Goal: Task Accomplishment & Management: Manage account settings

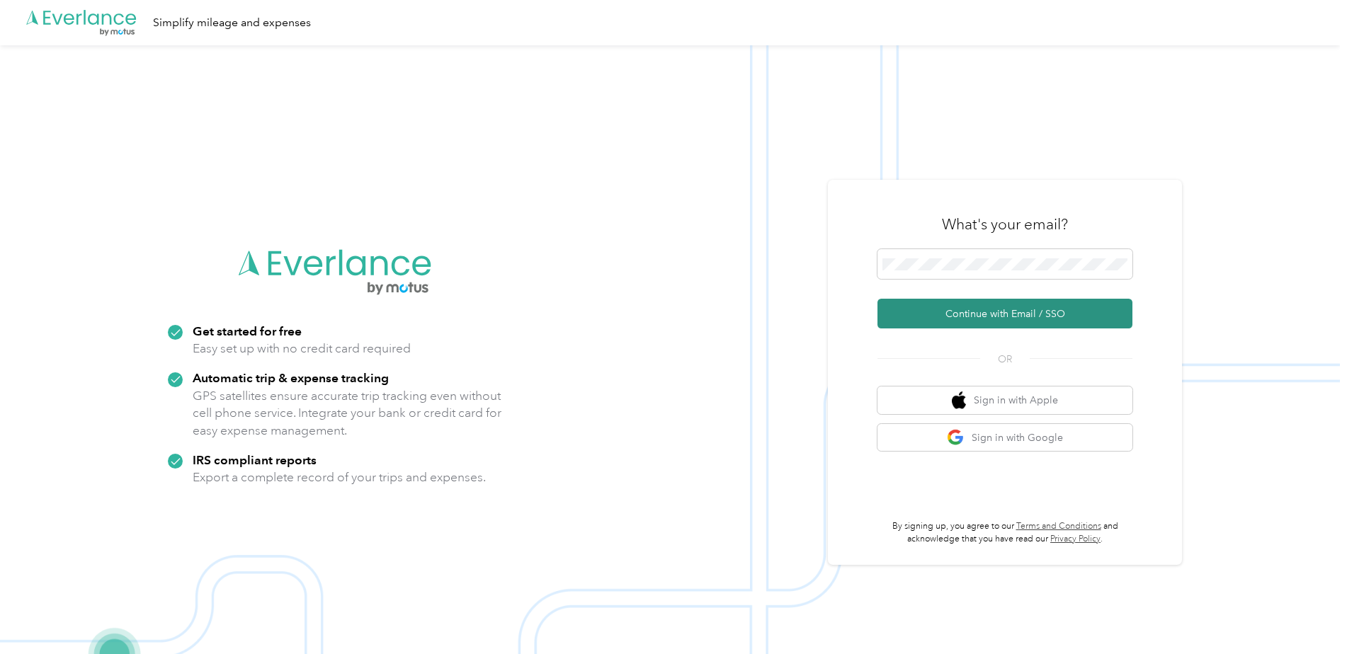
click at [924, 308] on button "Continue with Email / SSO" at bounding box center [1005, 314] width 255 height 30
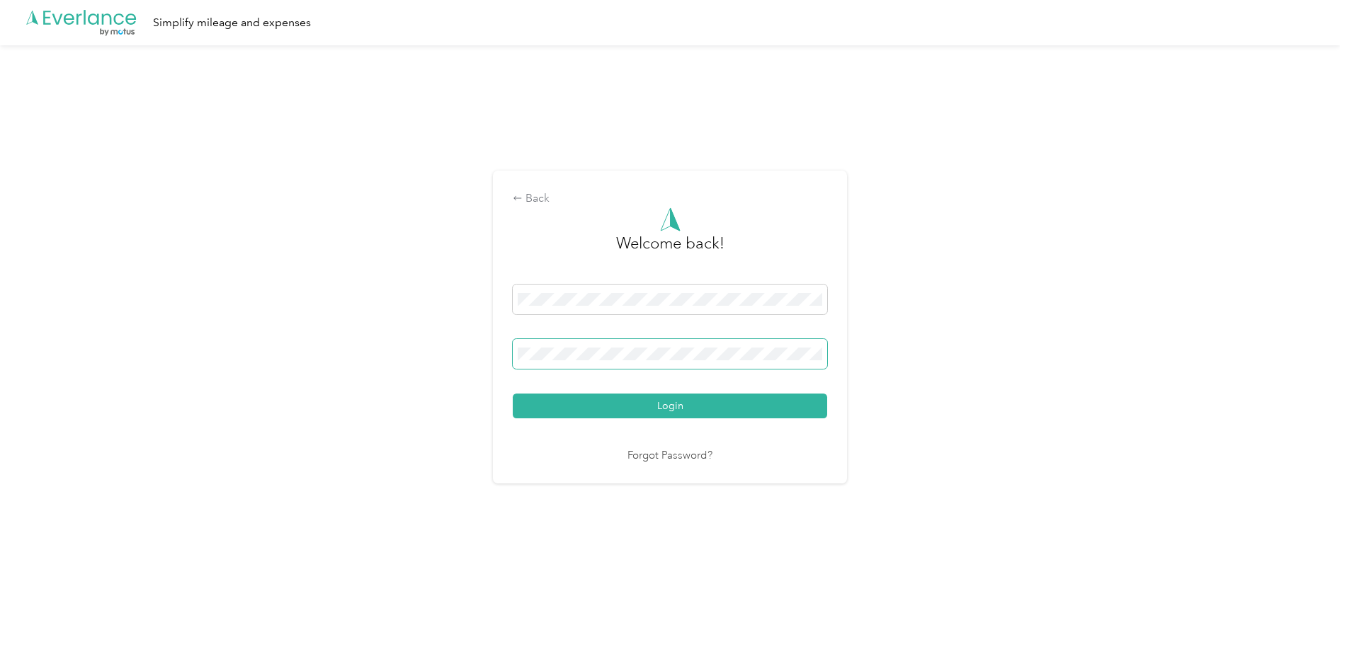
click at [513, 394] on button "Login" at bounding box center [670, 406] width 314 height 25
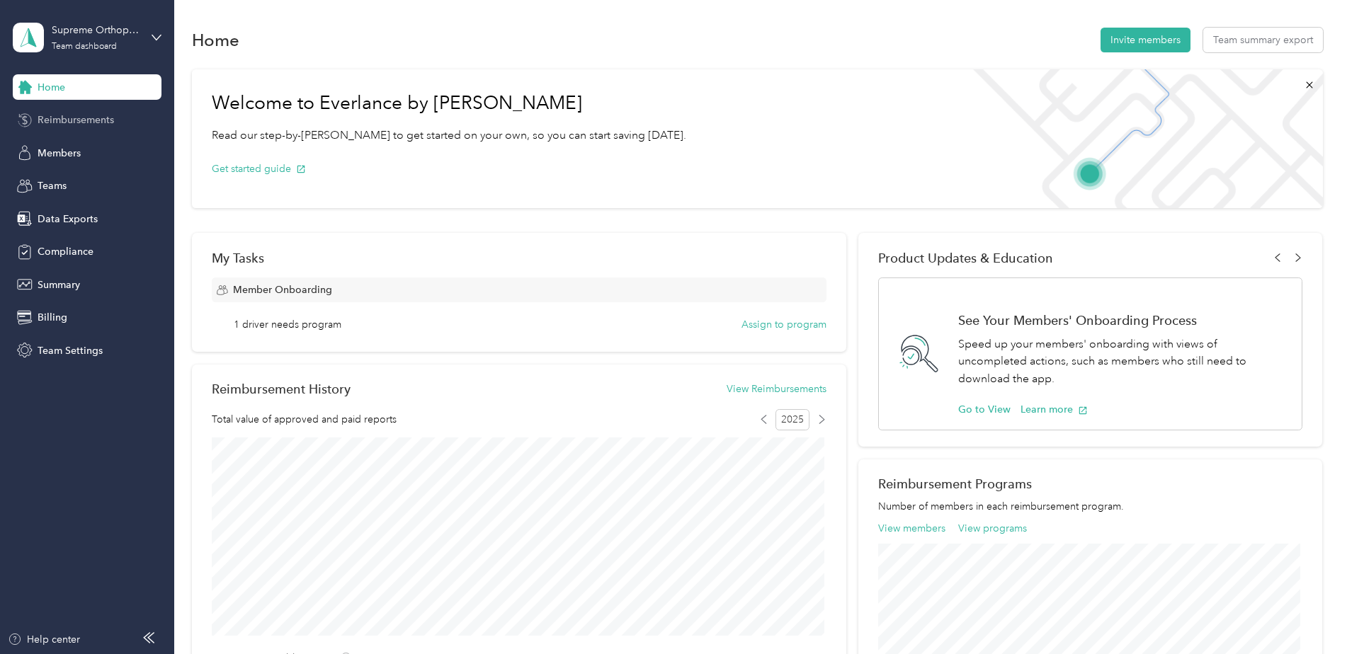
click at [66, 121] on span "Reimbursements" at bounding box center [76, 120] width 76 height 15
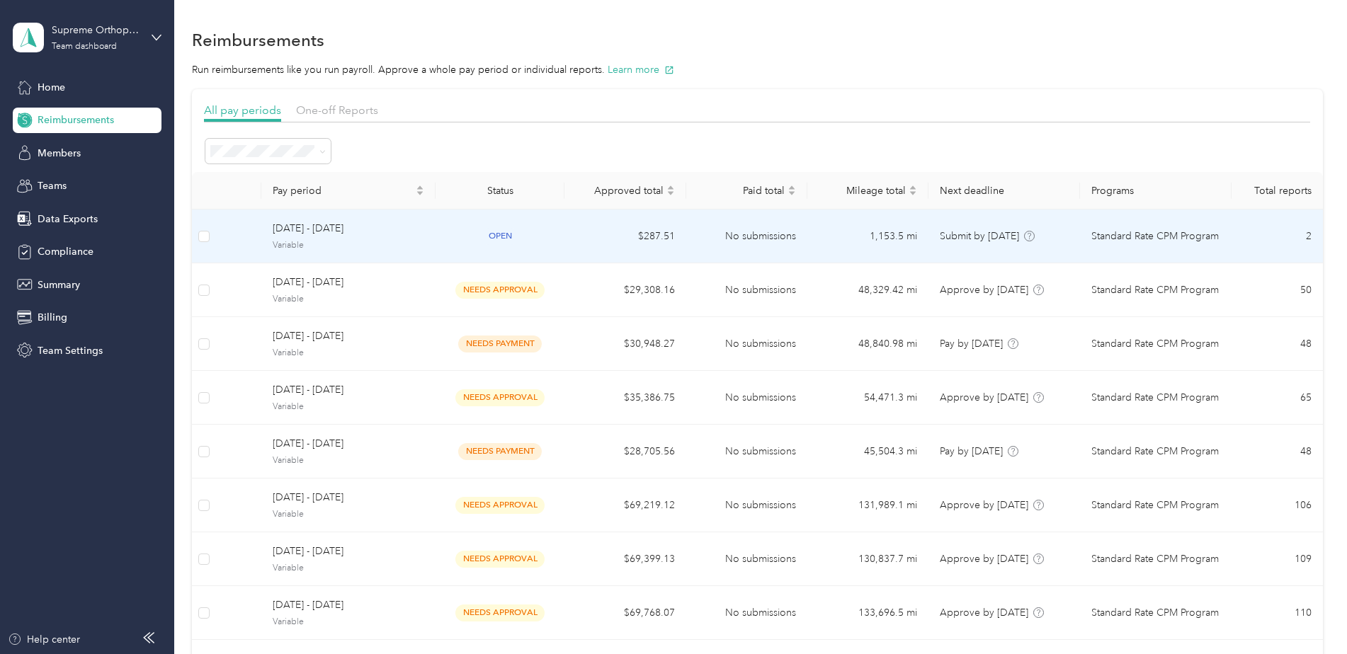
click at [297, 225] on span "[DATE] - [DATE]" at bounding box center [349, 229] width 152 height 16
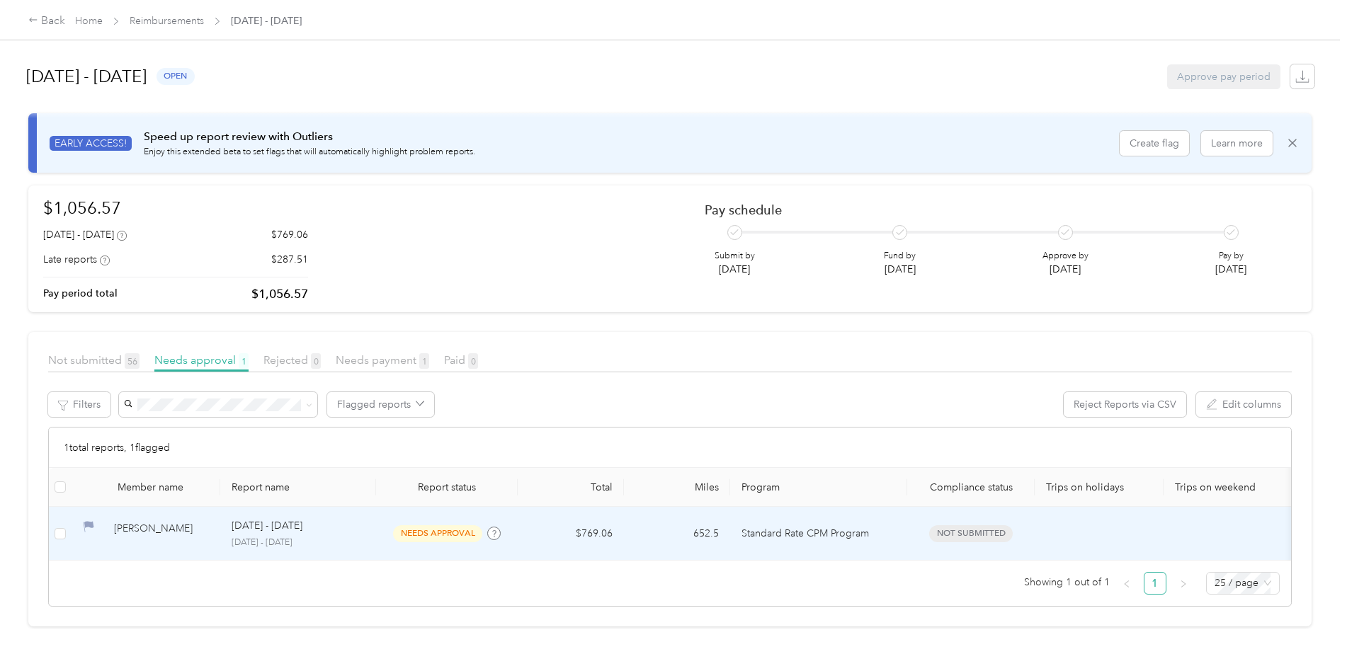
click at [154, 531] on div "[PERSON_NAME]" at bounding box center [161, 533] width 95 height 25
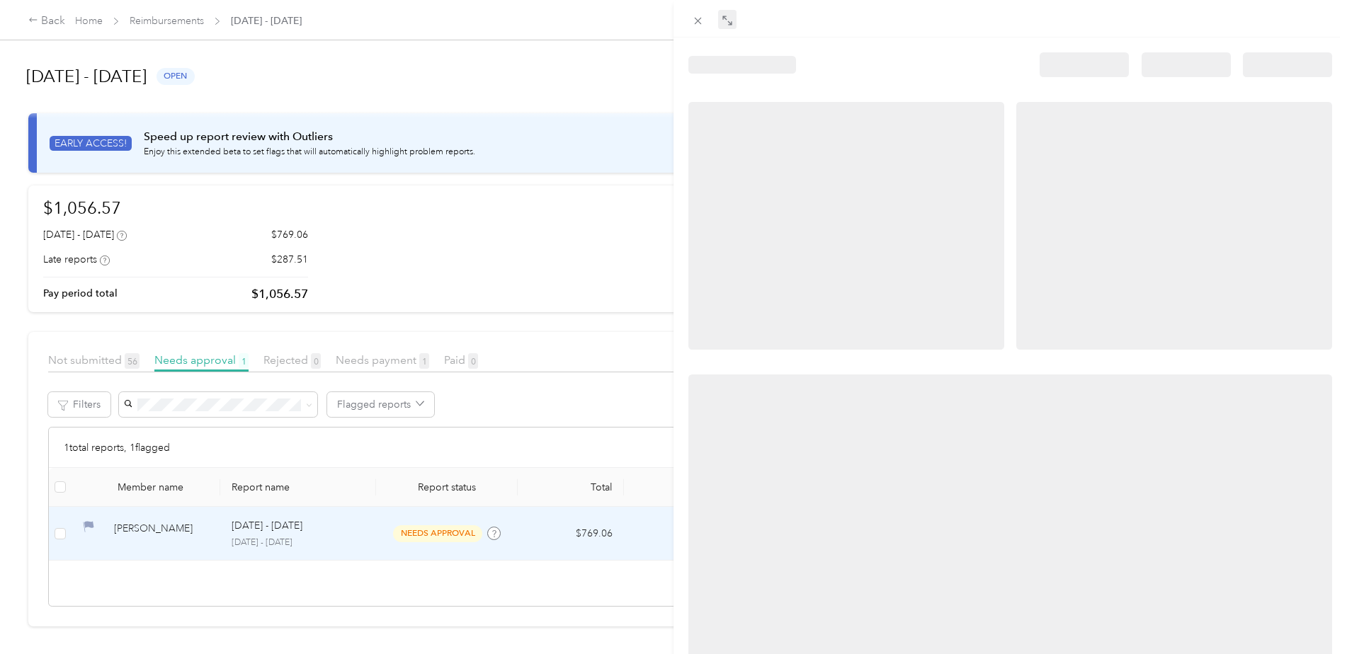
click at [720, 22] on span at bounding box center [727, 20] width 18 height 20
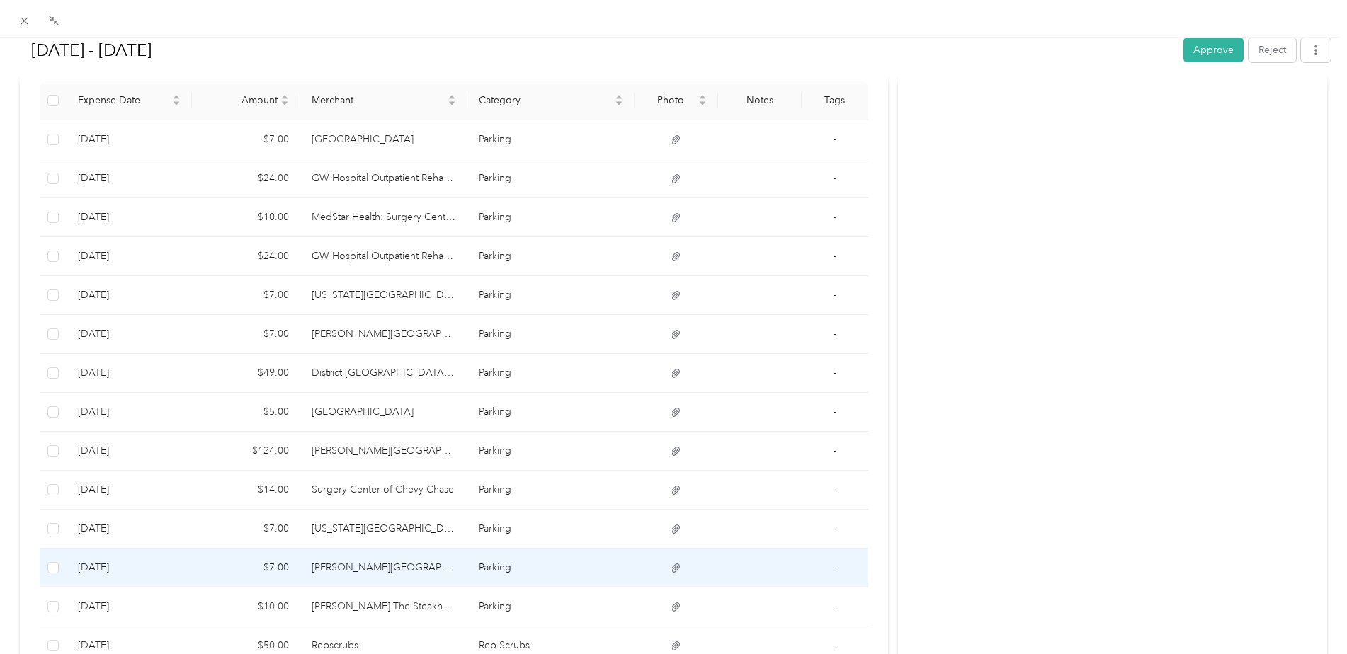
scroll to position [325, 0]
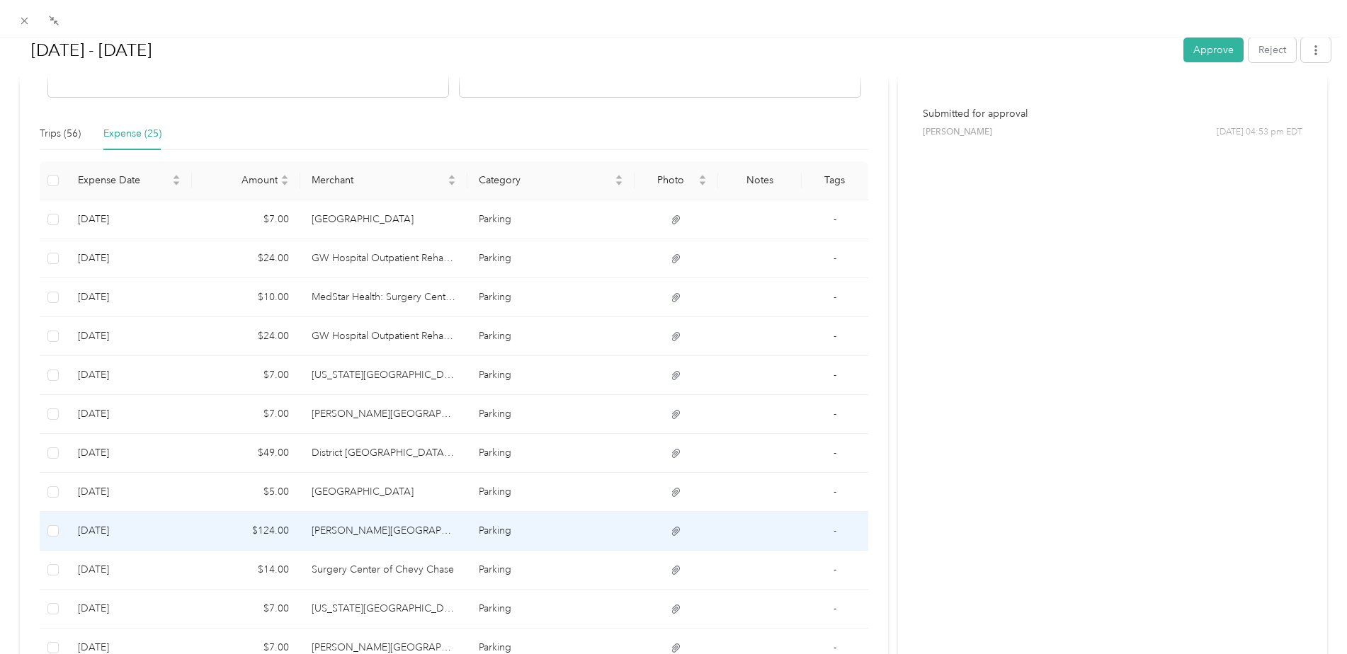
click at [673, 537] on icon at bounding box center [676, 532] width 13 height 13
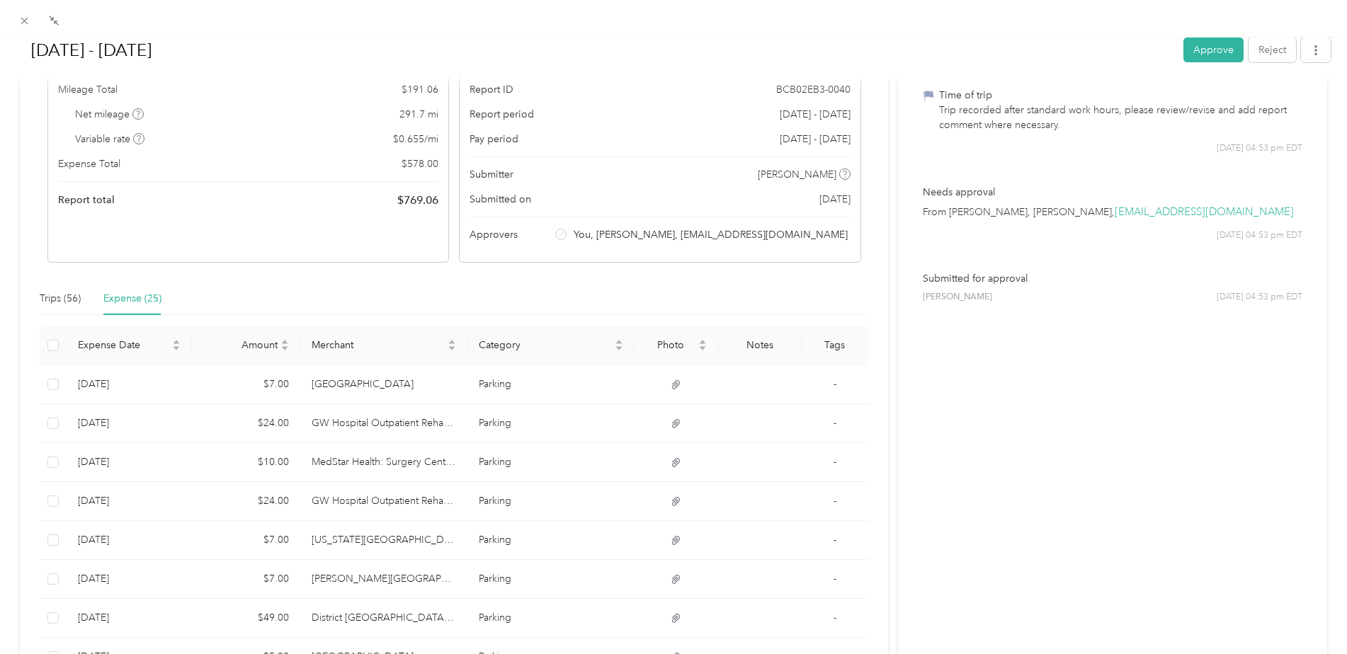
scroll to position [0, 0]
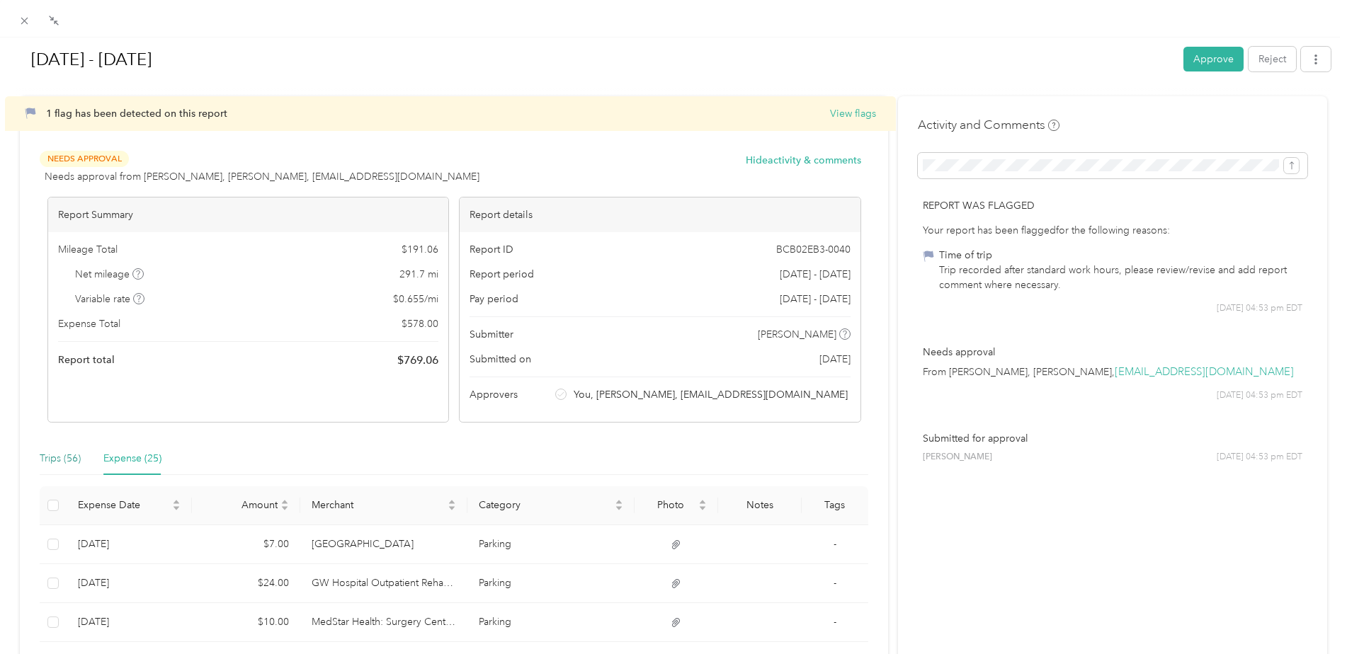
click at [43, 462] on div "Trips (56)" at bounding box center [60, 459] width 41 height 16
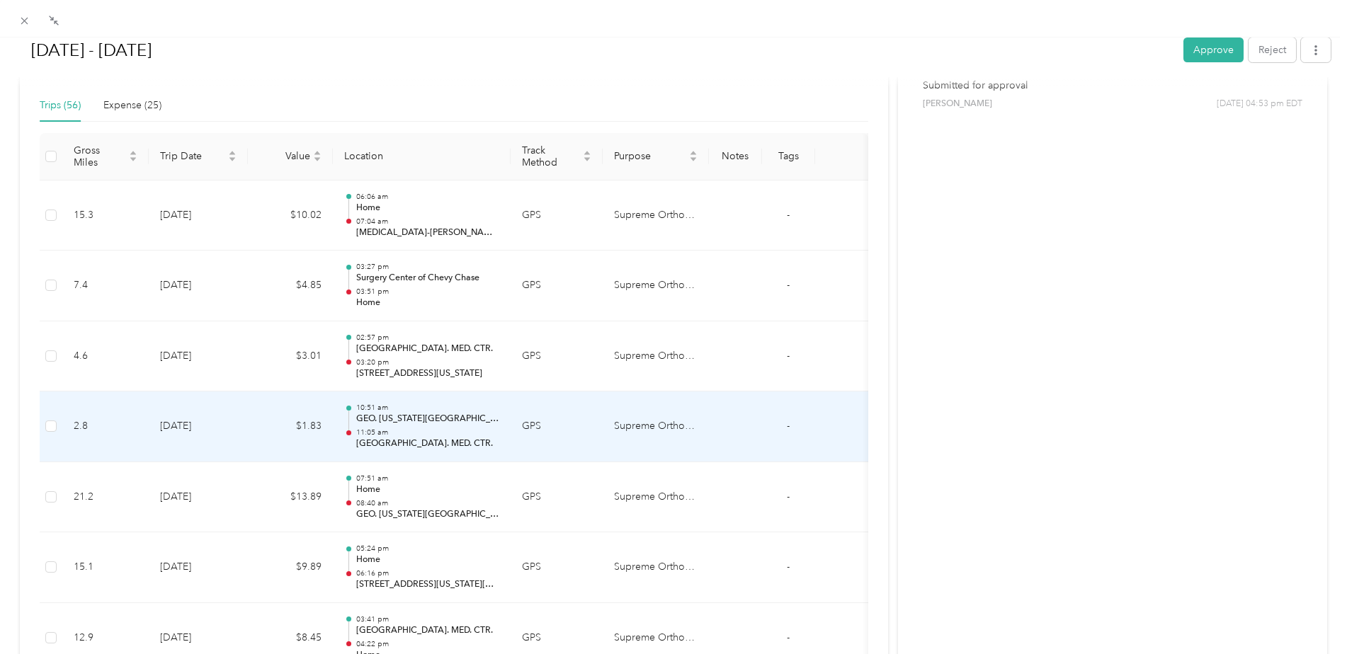
scroll to position [354, 0]
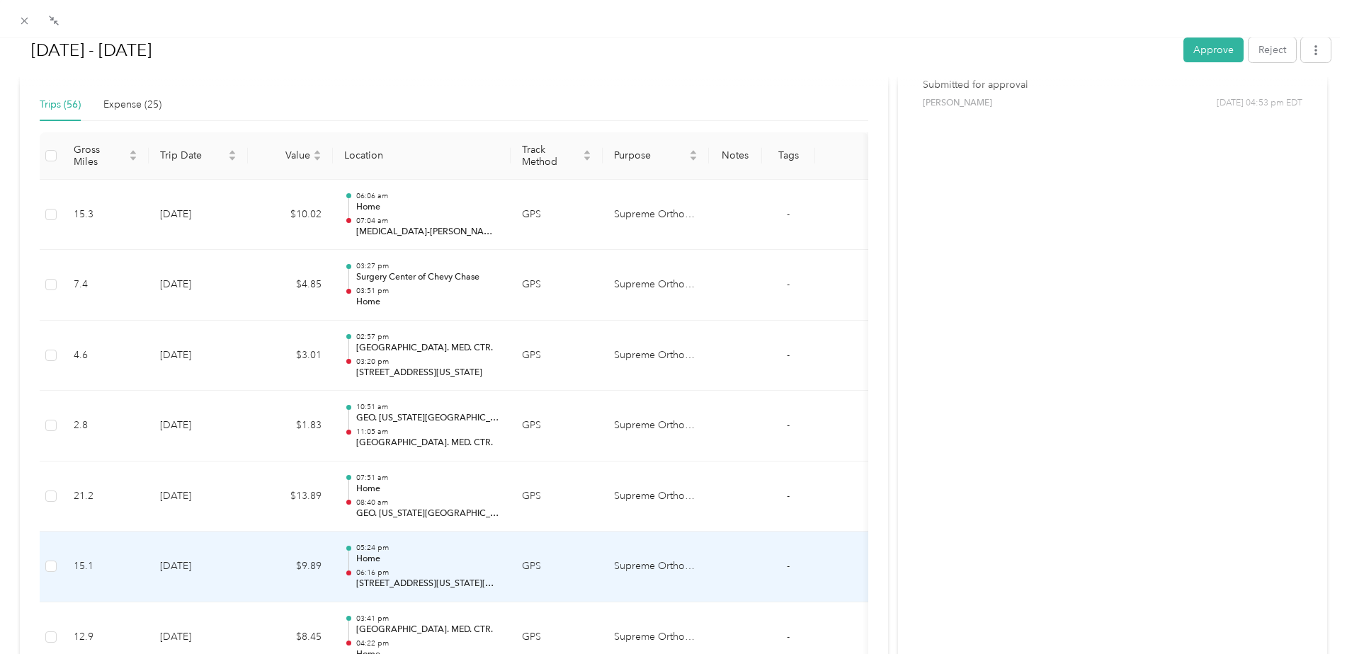
click at [358, 555] on p "Home" at bounding box center [427, 559] width 143 height 13
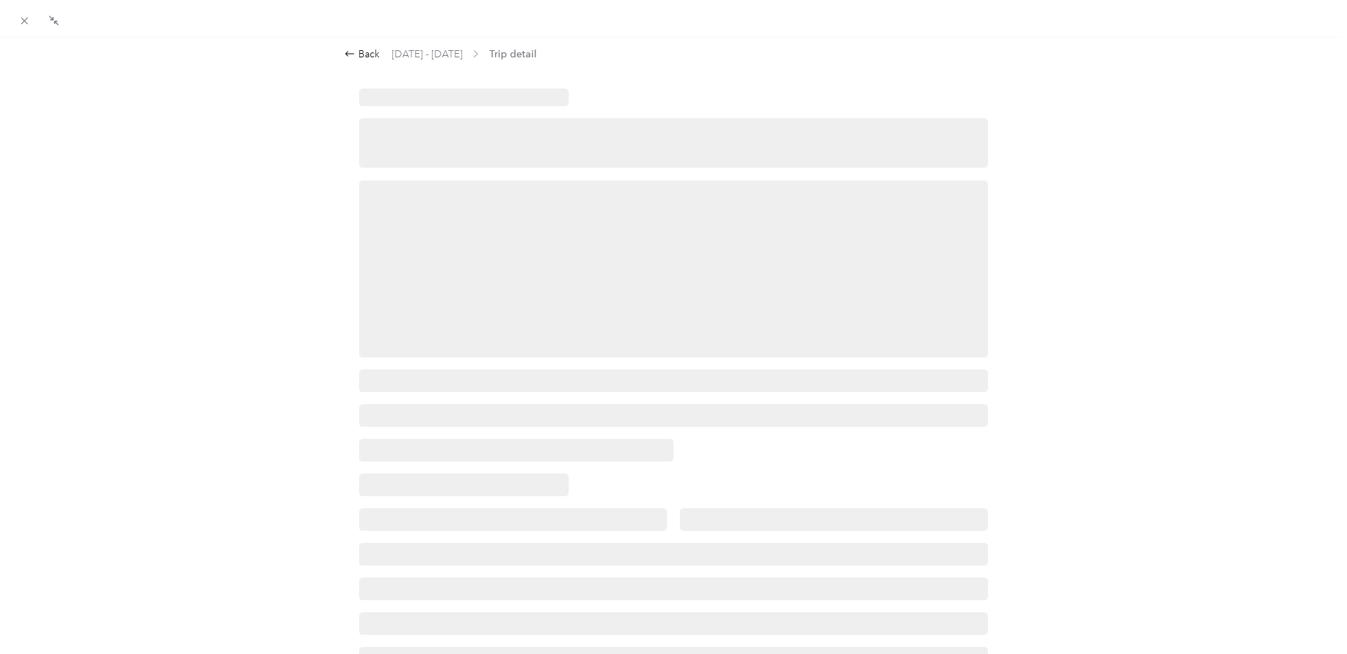
scroll to position [0, 0]
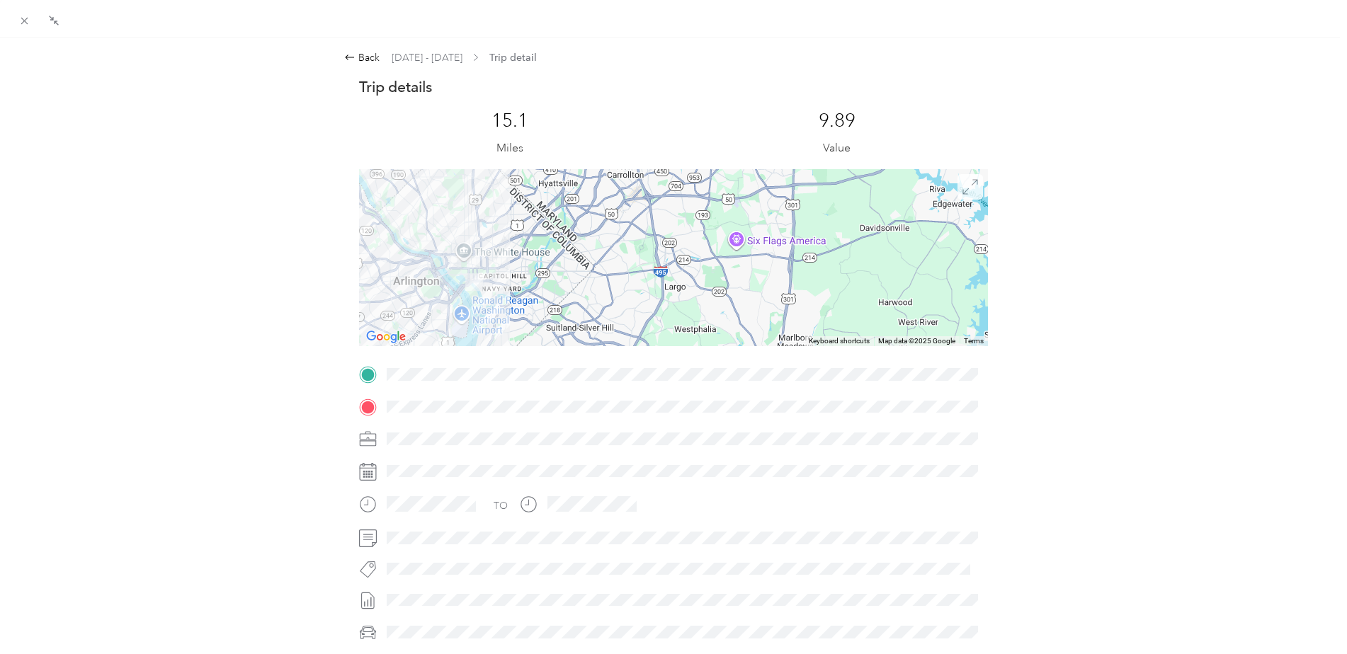
click at [974, 188] on span at bounding box center [970, 186] width 25 height 25
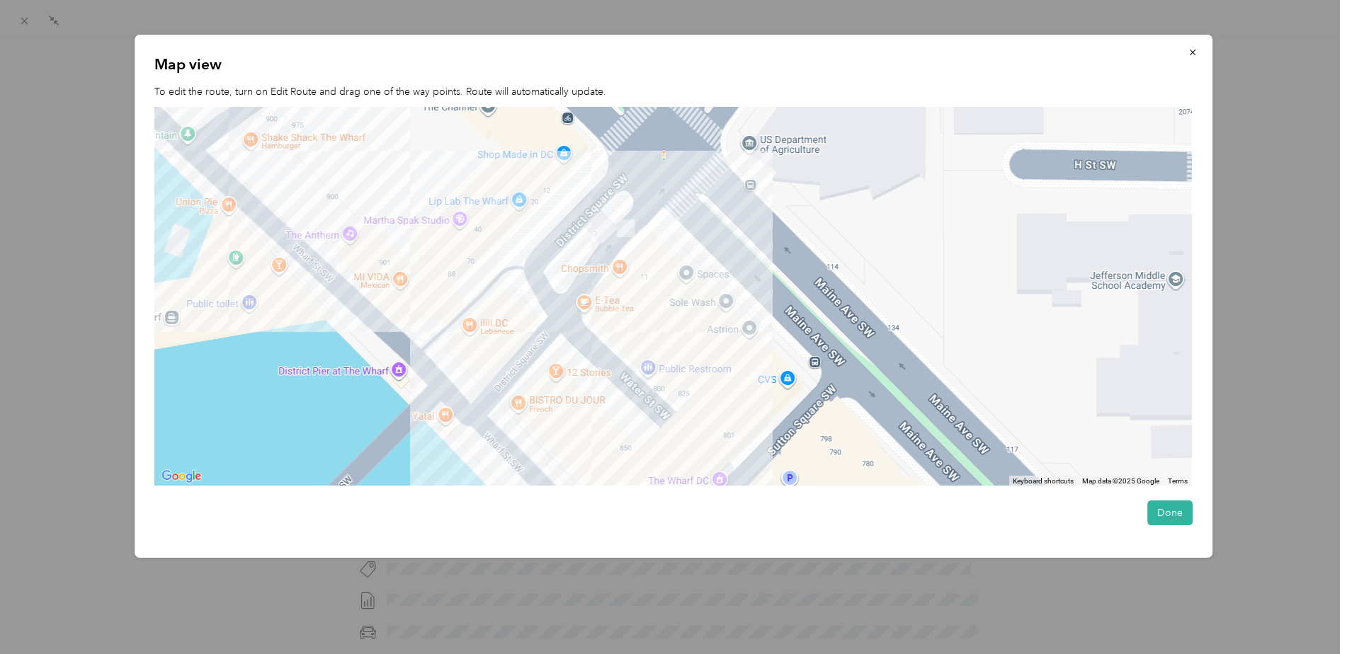
drag, startPoint x: 522, startPoint y: 377, endPoint x: 706, endPoint y: 238, distance: 230.6
click at [706, 238] on div at bounding box center [673, 297] width 1038 height 380
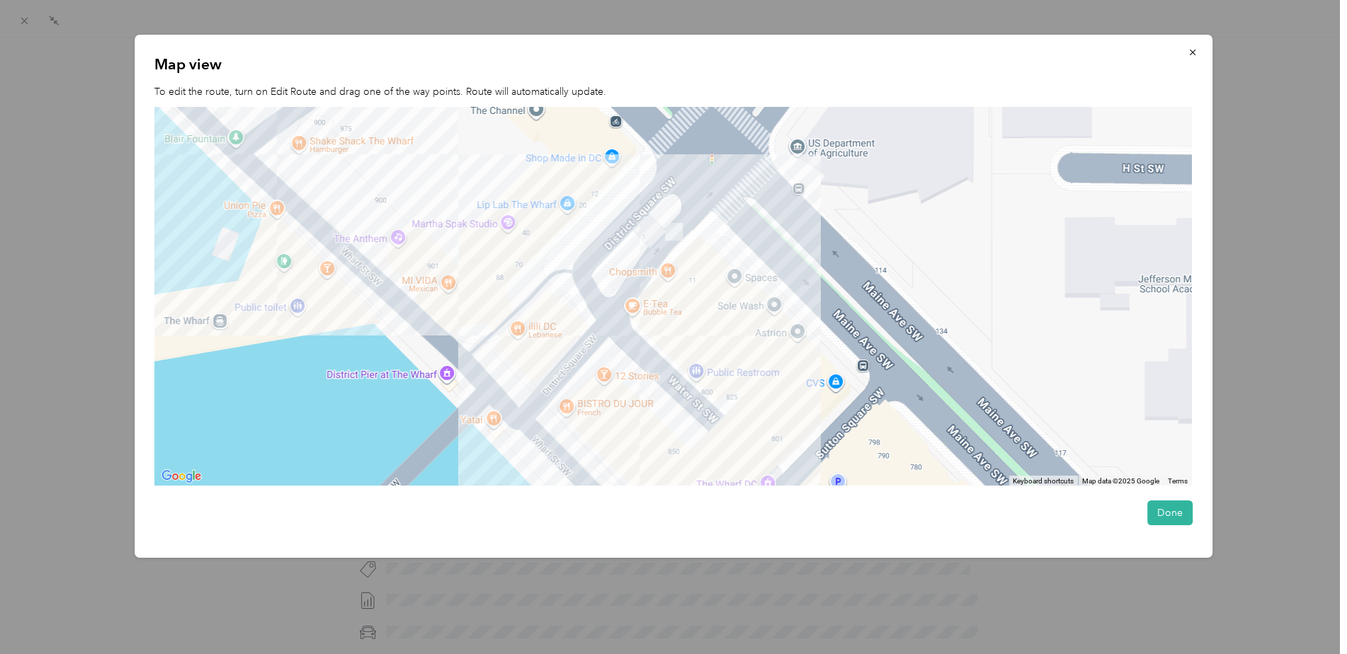
drag, startPoint x: 198, startPoint y: 263, endPoint x: 246, endPoint y: 270, distance: 48.7
click at [246, 270] on div at bounding box center [673, 297] width 1038 height 380
click at [1190, 57] on icon "button" at bounding box center [1193, 52] width 10 height 10
